Goal: Navigation & Orientation: Find specific page/section

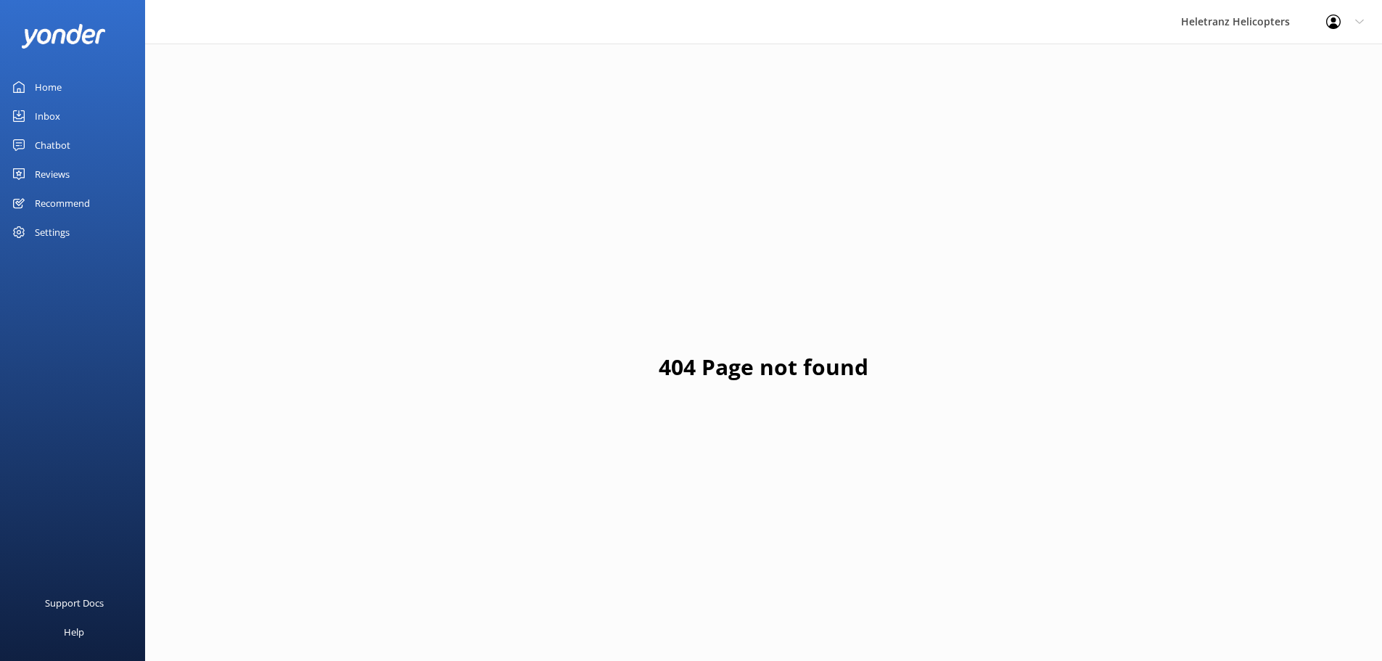
click at [118, 144] on link "Chatbot" at bounding box center [72, 145] width 145 height 29
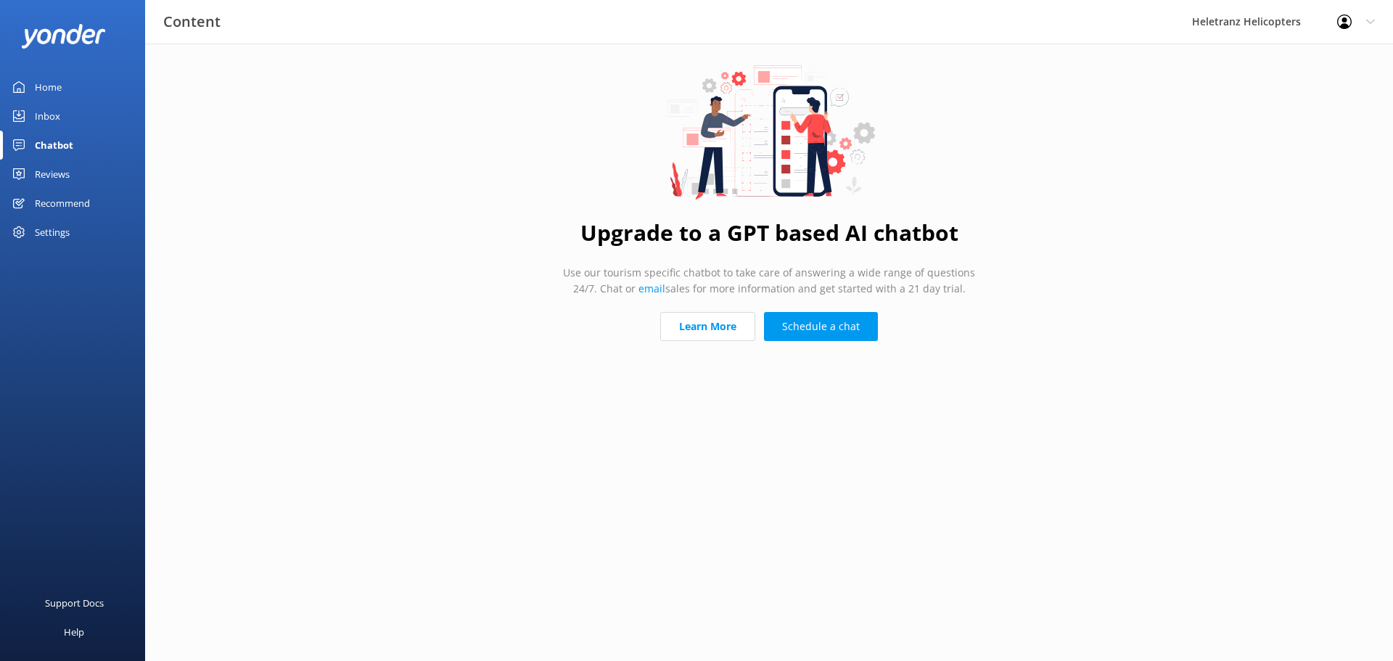
click at [62, 178] on div "Reviews" at bounding box center [52, 174] width 35 height 29
